Goal: Task Accomplishment & Management: Use online tool/utility

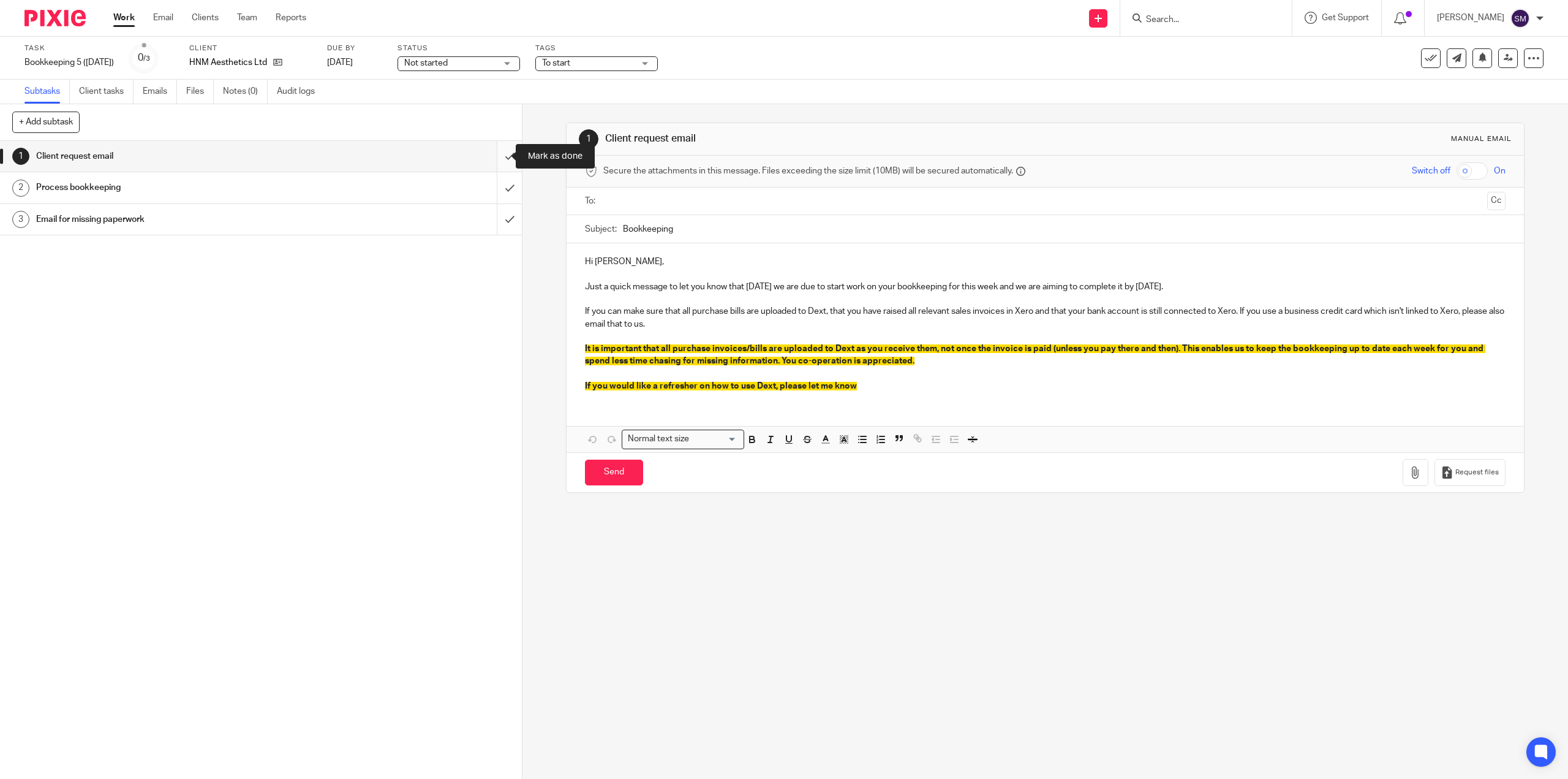
click at [499, 156] on input "submit" at bounding box center [261, 156] width 522 height 31
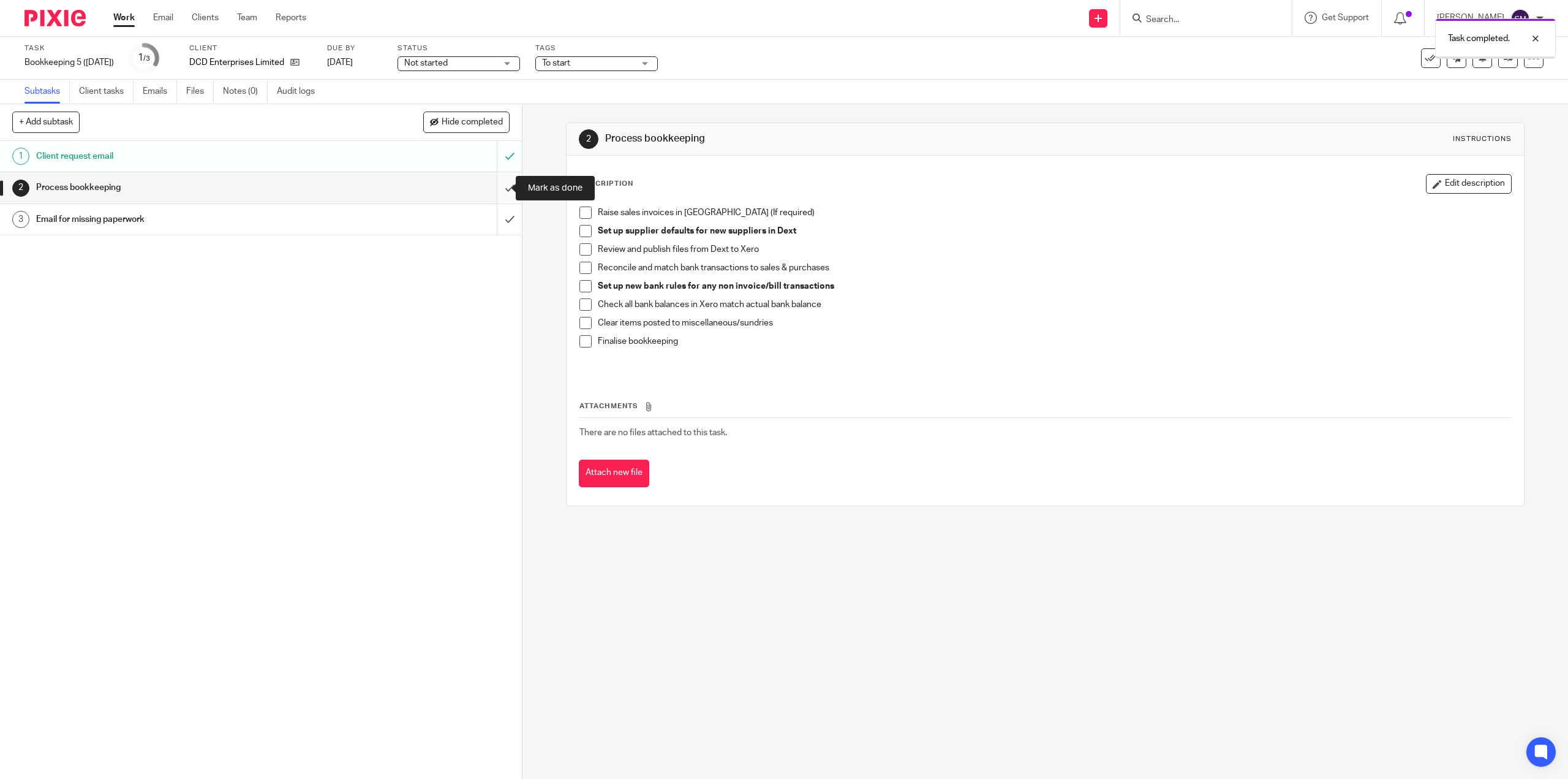
click at [496, 190] on input "submit" at bounding box center [261, 188] width 522 height 31
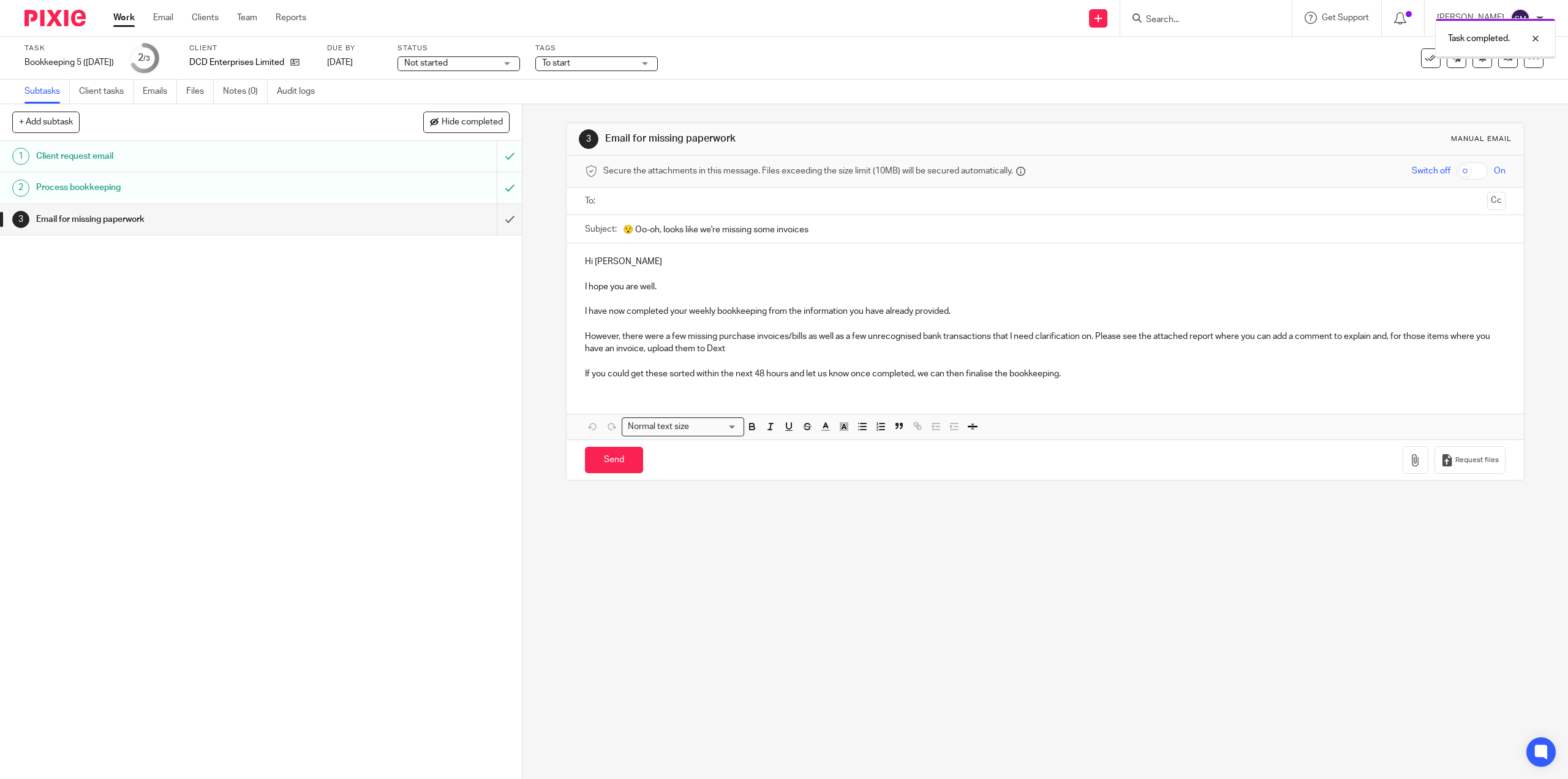
click at [497, 219] on input "submit" at bounding box center [261, 220] width 522 height 31
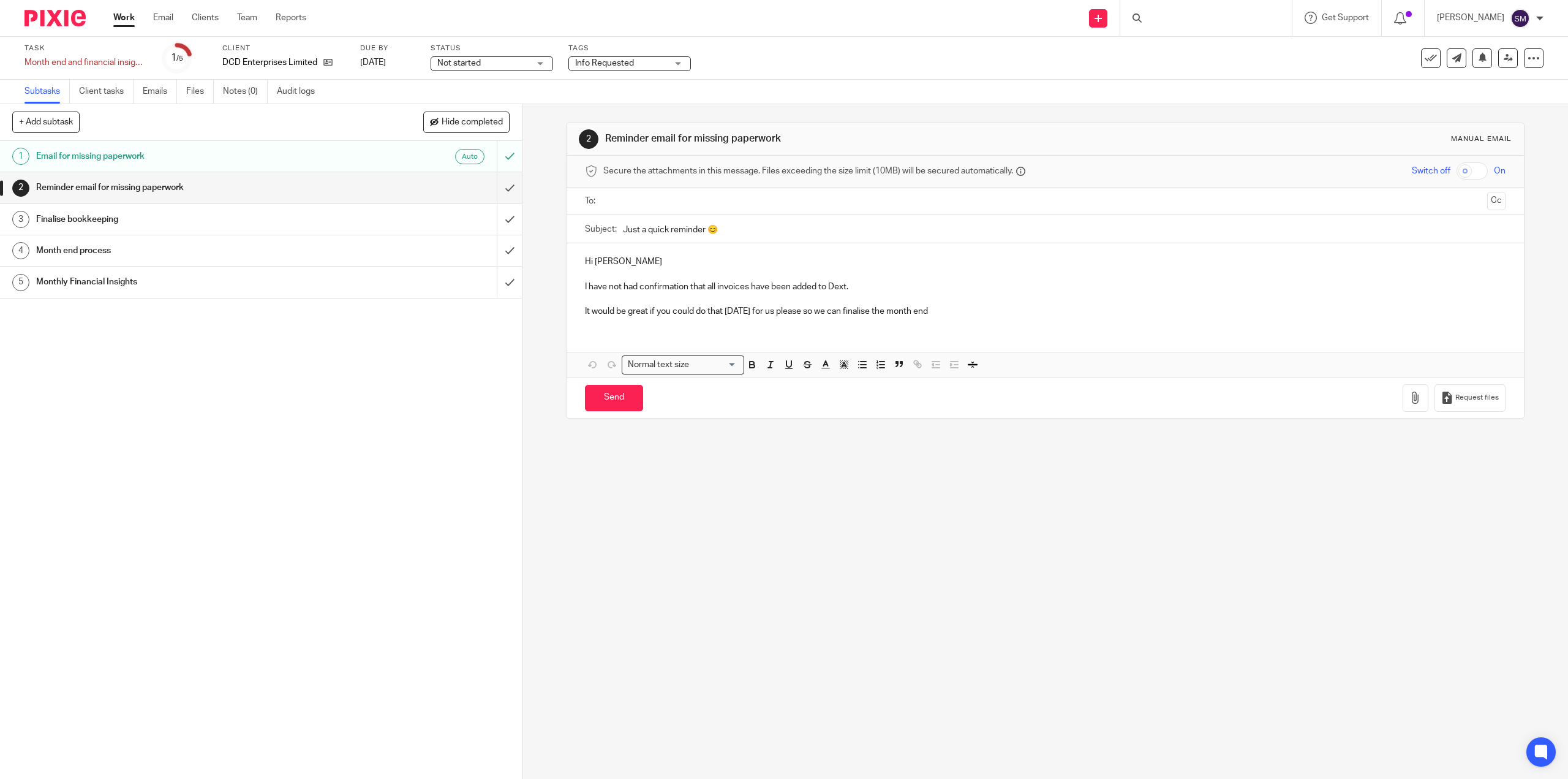
click at [103, 278] on h1 "Monthly Financial Insights" at bounding box center [186, 282] width 299 height 19
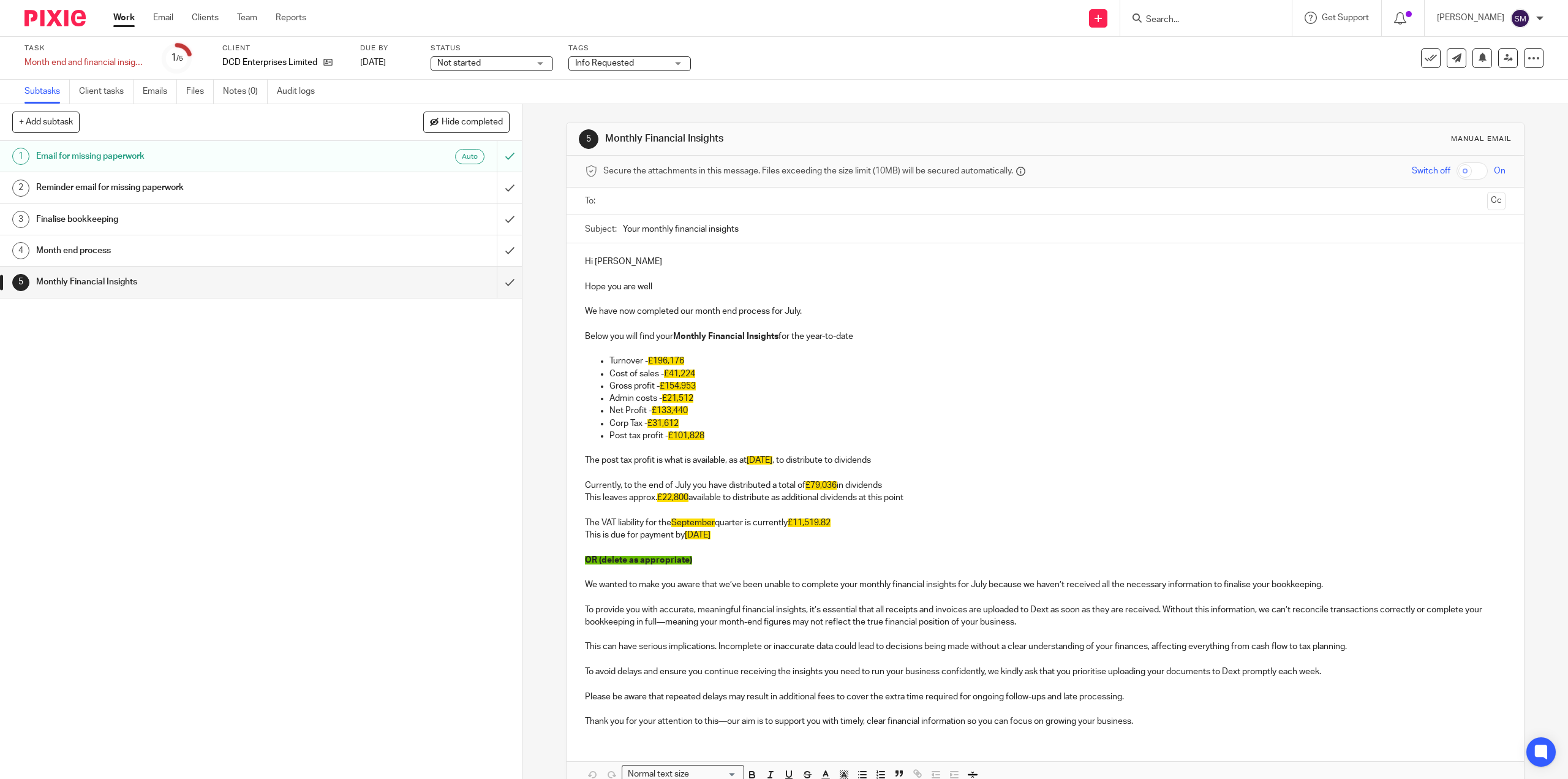
click at [519, 65] on span "Not started" at bounding box center [483, 63] width 92 height 13
click at [936, 60] on div "Task Month end and financial insights Save Month end and financial insights 1 /…" at bounding box center [658, 58] width 1266 height 29
click at [1426, 52] on icon at bounding box center [1431, 58] width 12 height 12
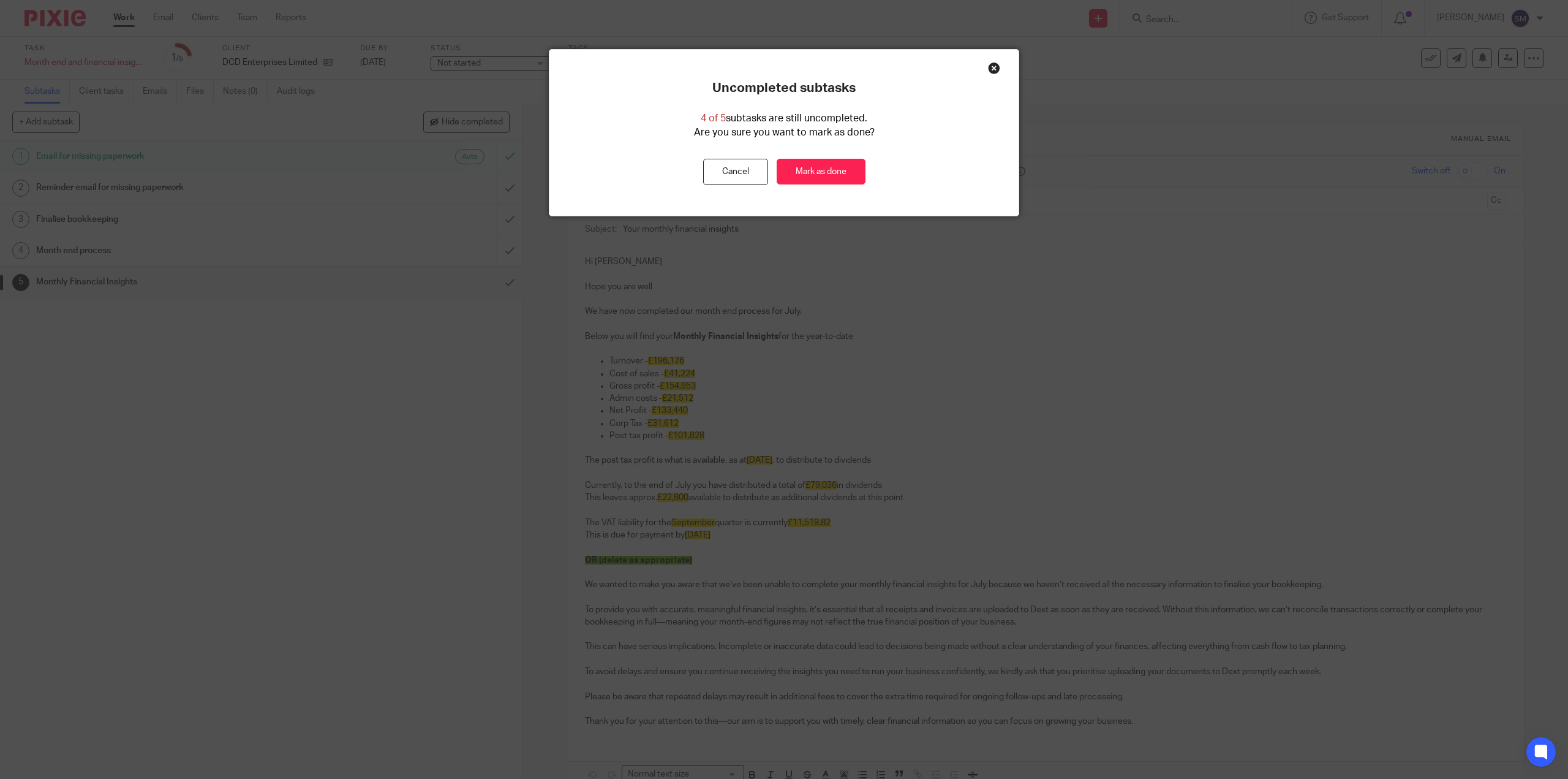
drag, startPoint x: 825, startPoint y: 166, endPoint x: 893, endPoint y: 163, distance: 68.1
click at [825, 165] on link "Mark as done" at bounding box center [821, 172] width 89 height 26
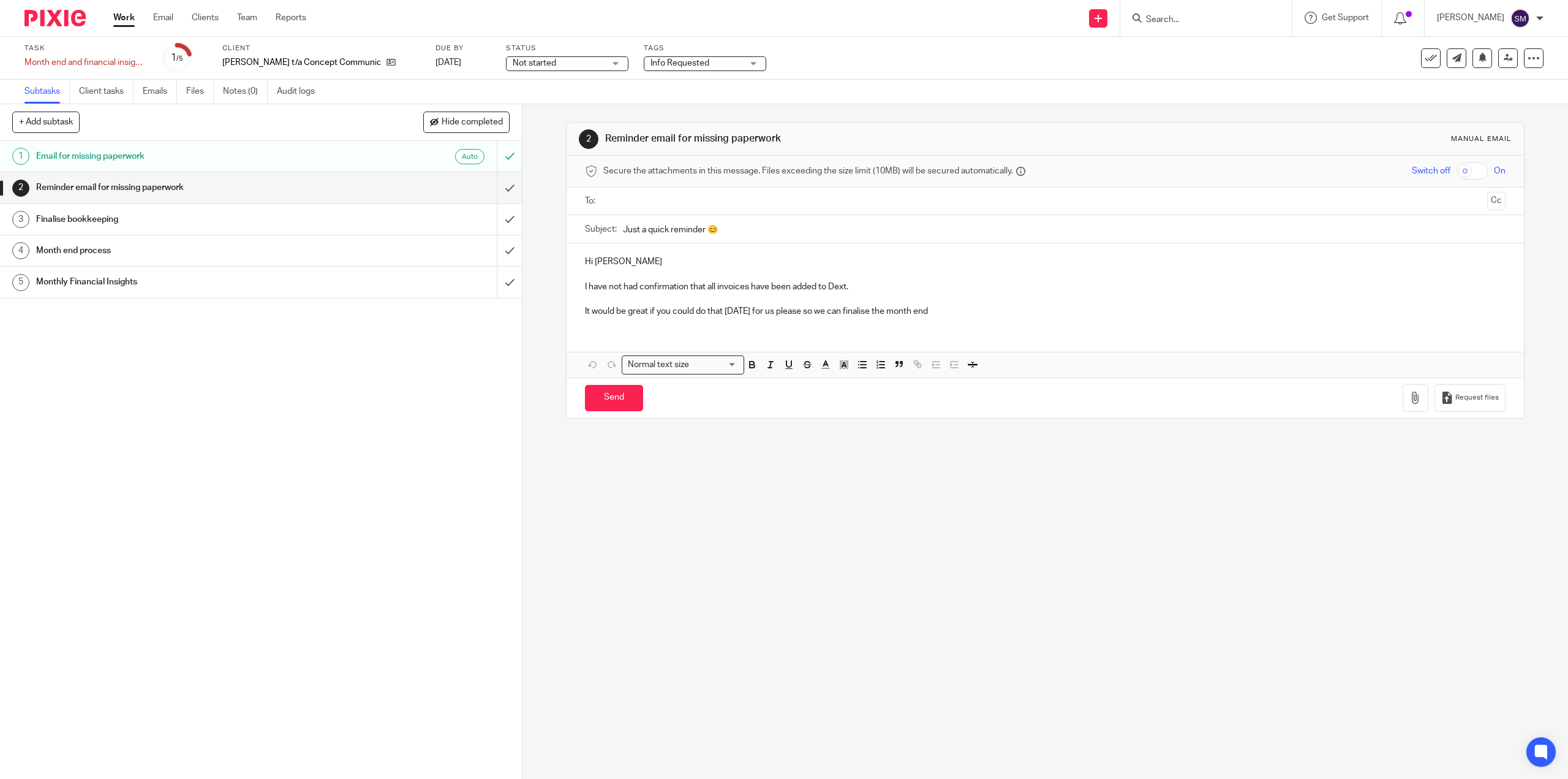
drag, startPoint x: 1427, startPoint y: 61, endPoint x: 1441, endPoint y: 63, distance: 14.1
click at [1426, 61] on icon at bounding box center [1431, 58] width 12 height 12
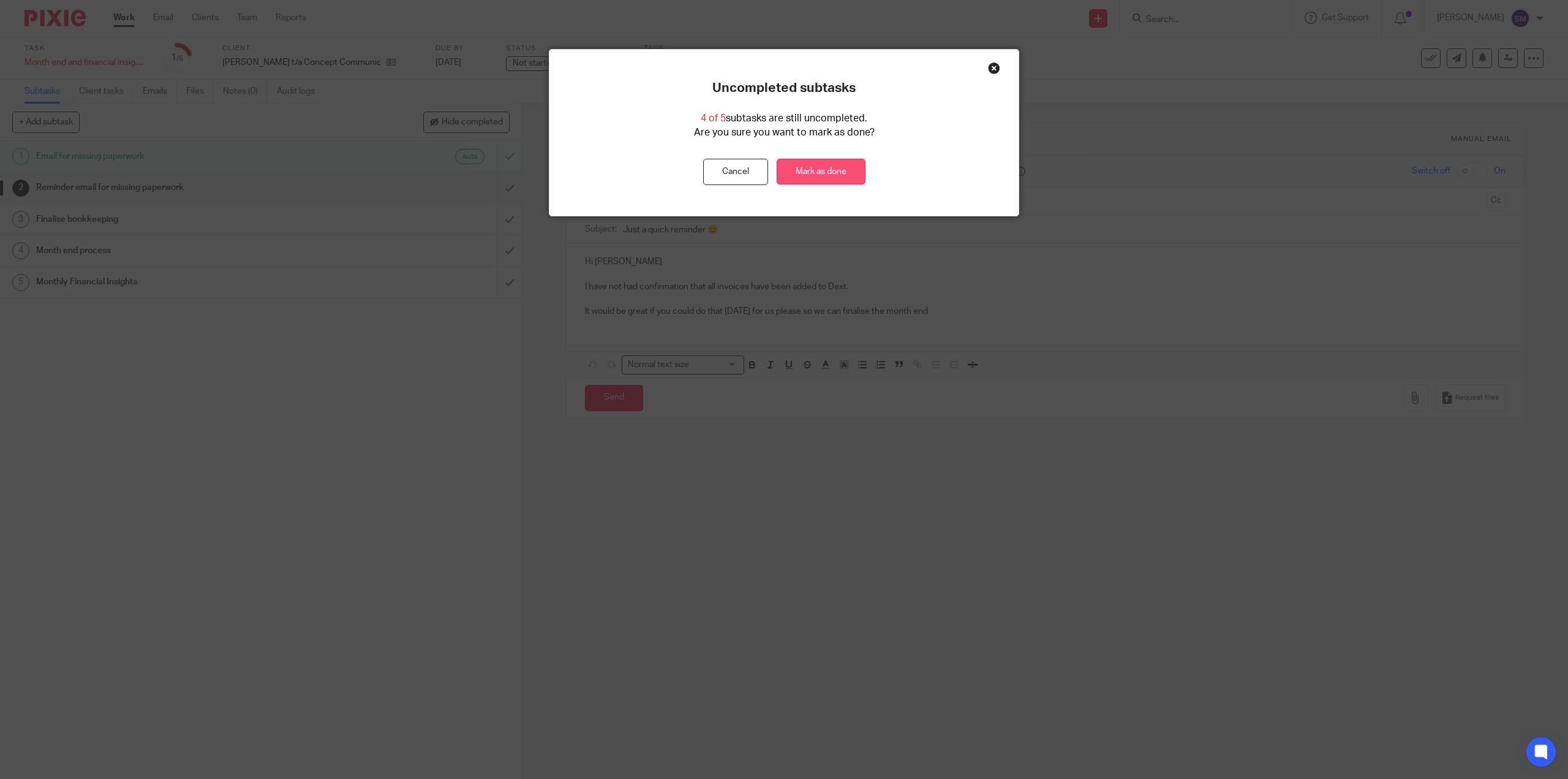
click at [801, 178] on link "Mark as done" at bounding box center [821, 172] width 89 height 26
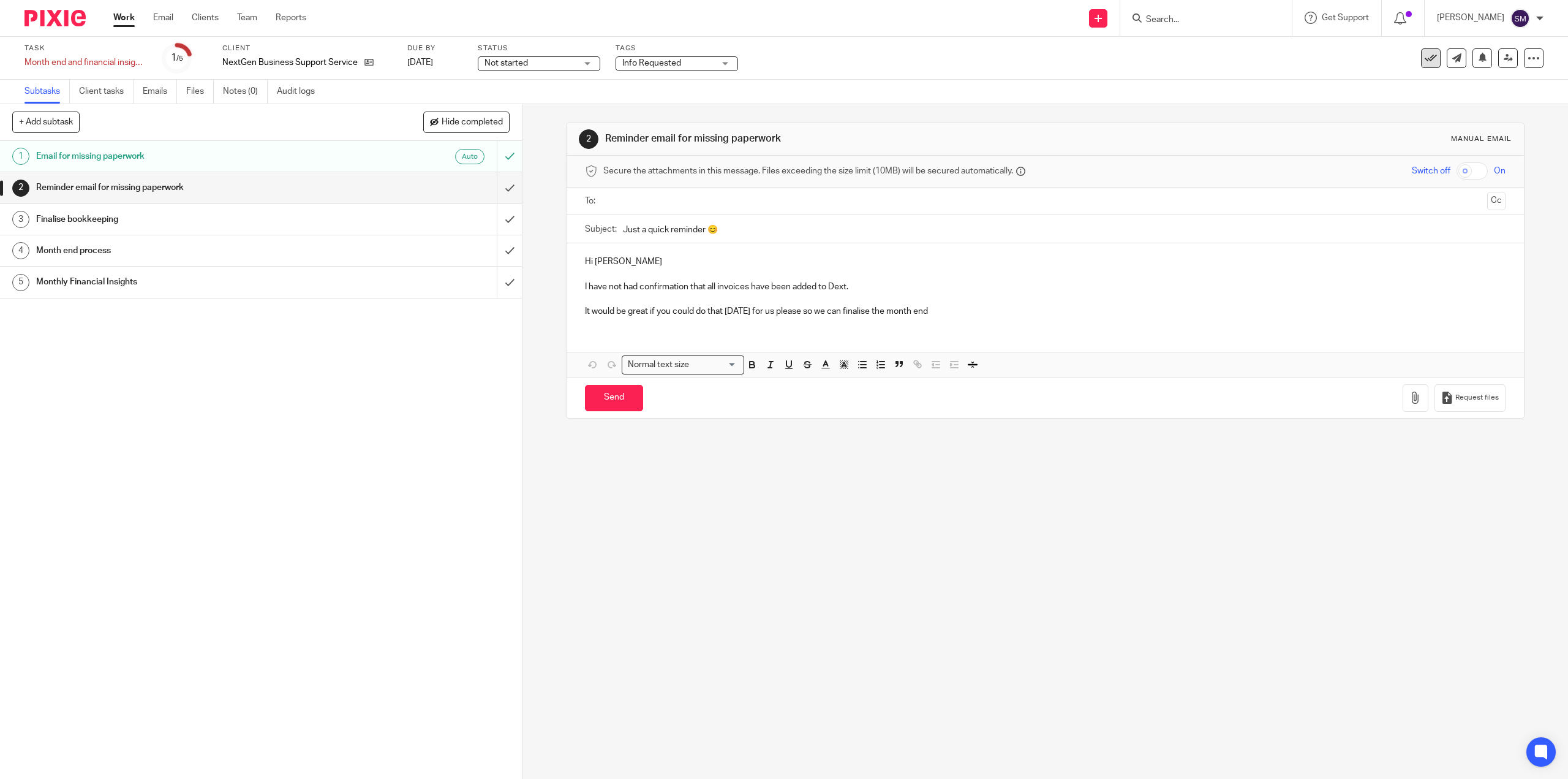
click at [1425, 58] on icon at bounding box center [1431, 58] width 12 height 12
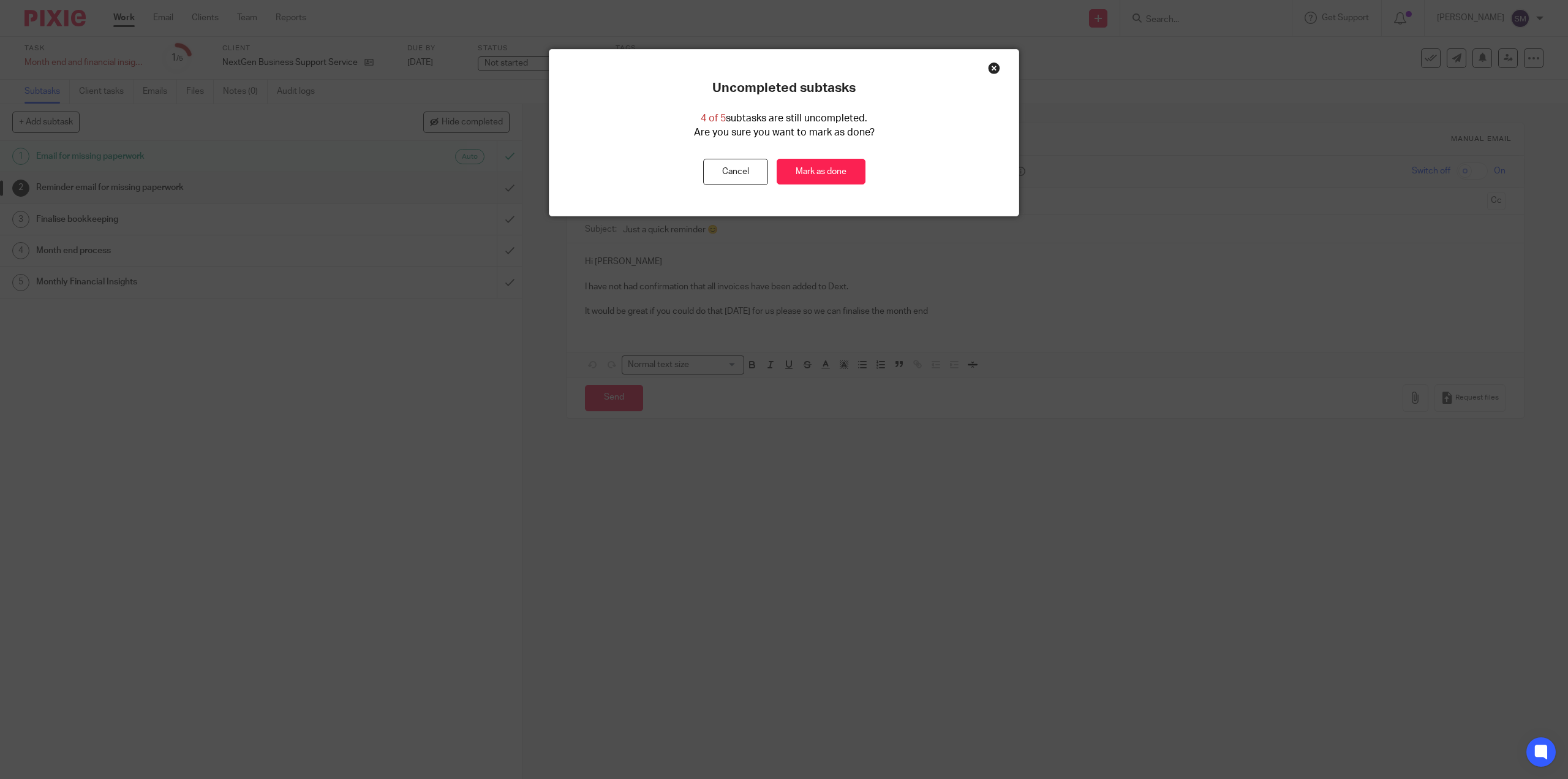
drag, startPoint x: 820, startPoint y: 174, endPoint x: 873, endPoint y: 174, distance: 53.0
click at [820, 173] on link "Mark as done" at bounding box center [821, 172] width 89 height 26
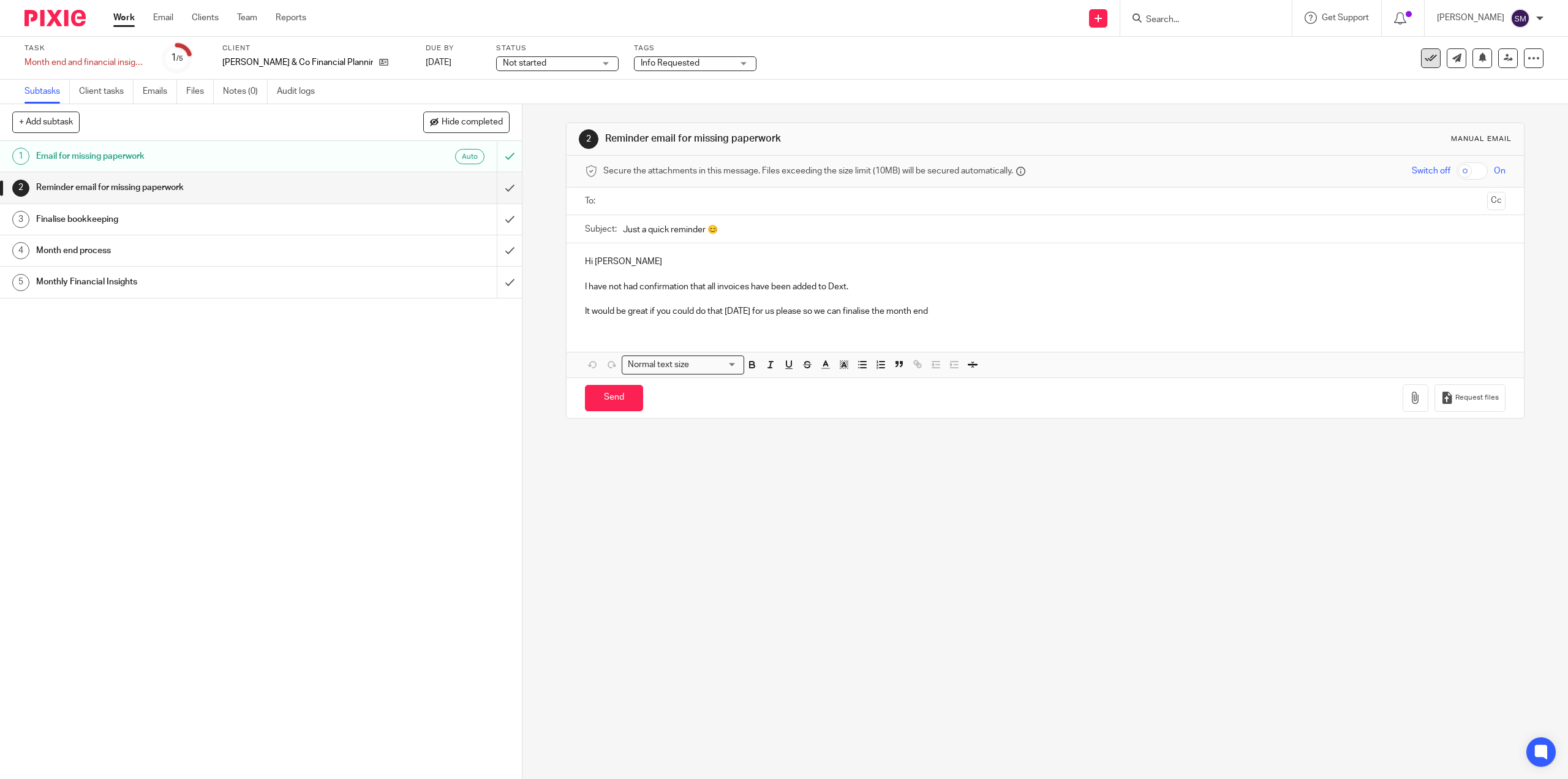
click at [1425, 63] on icon at bounding box center [1431, 58] width 12 height 12
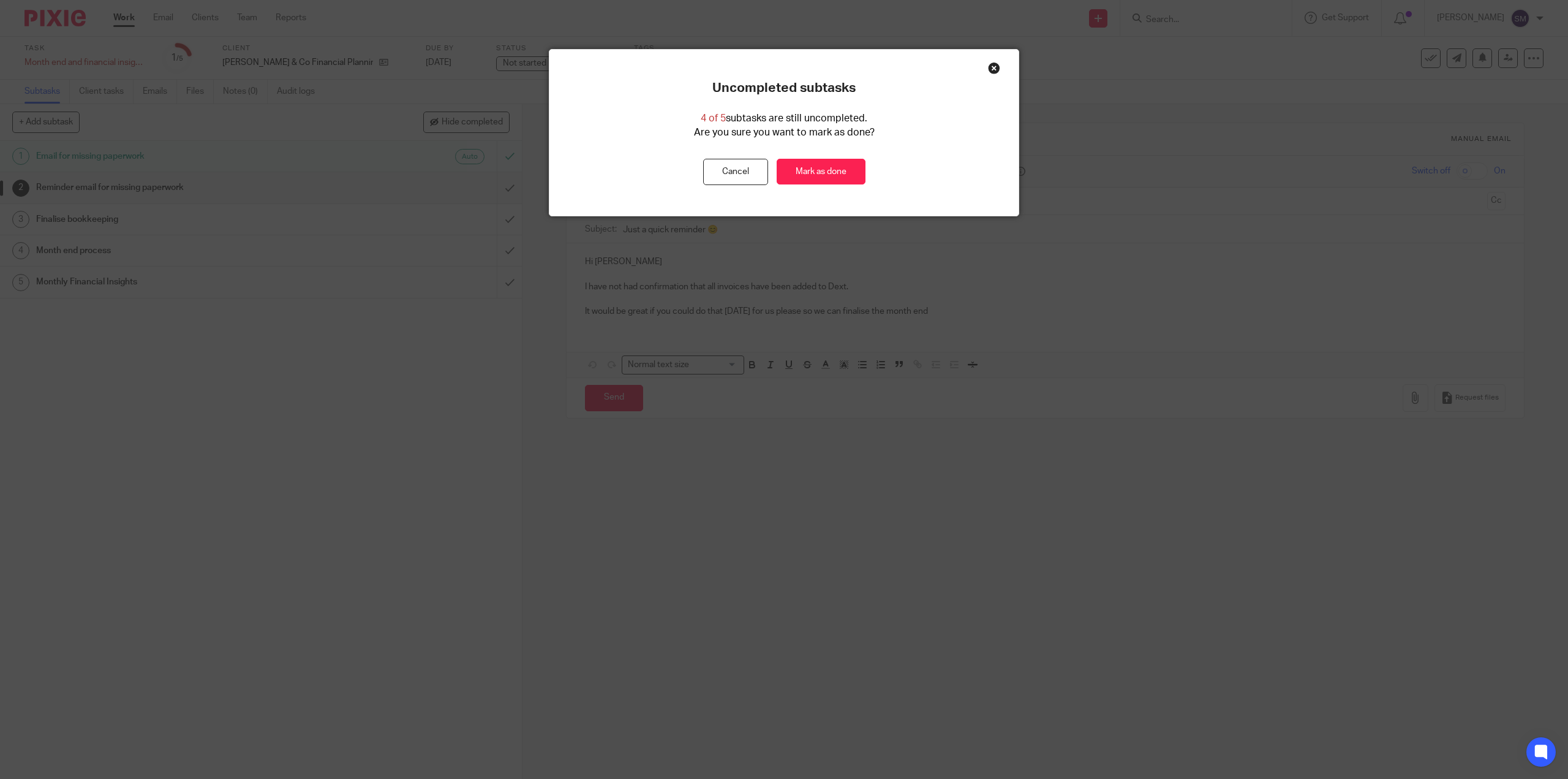
drag, startPoint x: 830, startPoint y: 175, endPoint x: 1218, endPoint y: 221, distance: 390.7
click at [830, 175] on link "Mark as done" at bounding box center [821, 172] width 89 height 26
